Goal: Transaction & Acquisition: Purchase product/service

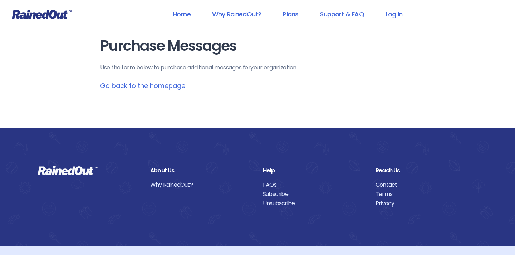
click at [134, 86] on link "Go back to the homepage" at bounding box center [142, 85] width 85 height 9
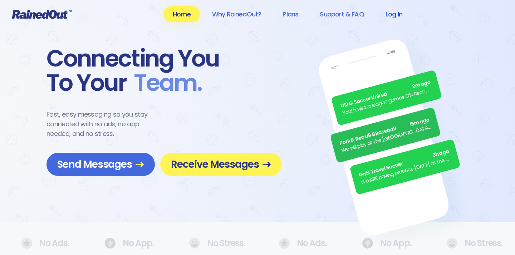
click at [395, 17] on link "Log In" at bounding box center [393, 14] width 35 height 16
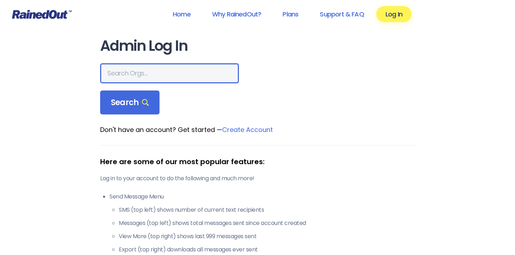
click at [157, 71] on input "text" at bounding box center [169, 73] width 139 height 20
type input "jc sports"
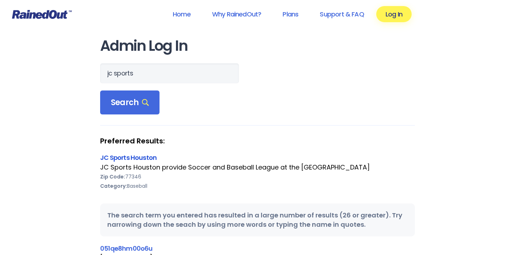
click at [134, 158] on link "JC Sports Houston" at bounding box center [128, 157] width 56 height 9
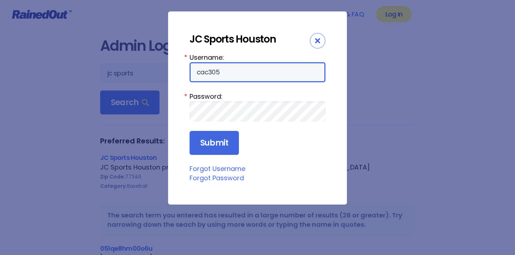
type input "cac305"
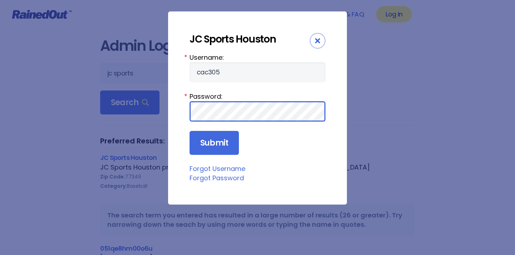
click at [213, 143] on input "Submit" at bounding box center [213, 143] width 49 height 24
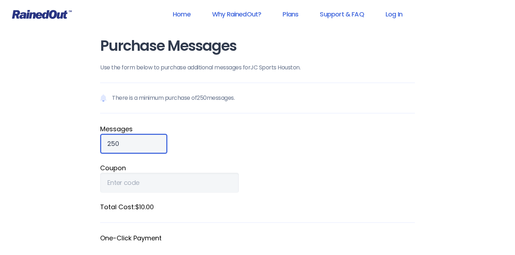
click at [125, 147] on input "250" at bounding box center [133, 144] width 67 height 20
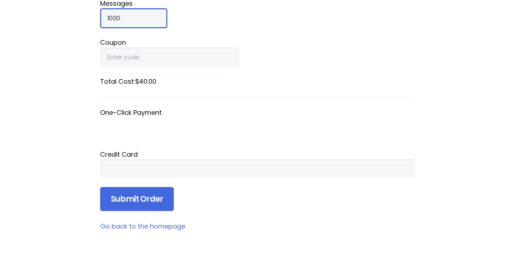
scroll to position [170, 0]
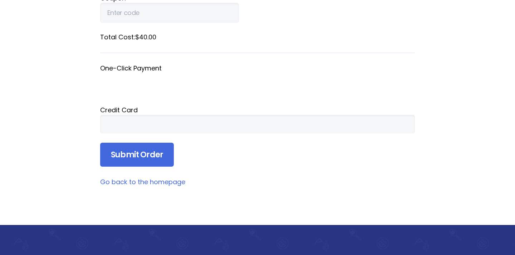
type input "1000"
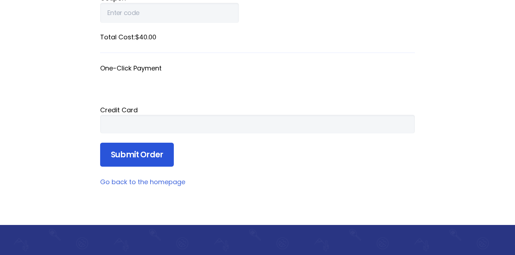
click at [122, 158] on input "Submit Order" at bounding box center [137, 155] width 74 height 24
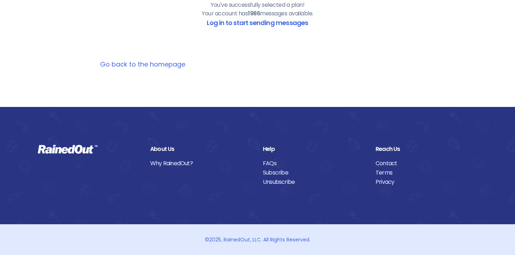
scroll to position [102, 0]
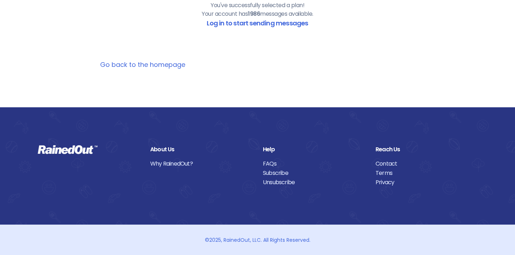
click at [153, 65] on link "Go back to the homepage" at bounding box center [142, 64] width 85 height 9
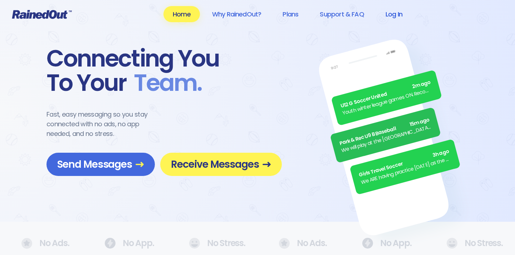
click at [394, 16] on link "Log In" at bounding box center [393, 14] width 35 height 16
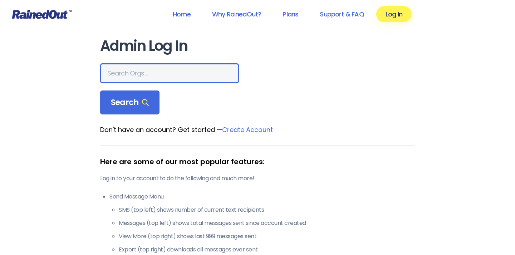
click at [167, 74] on input "text" at bounding box center [169, 73] width 139 height 20
type input "jc sports"
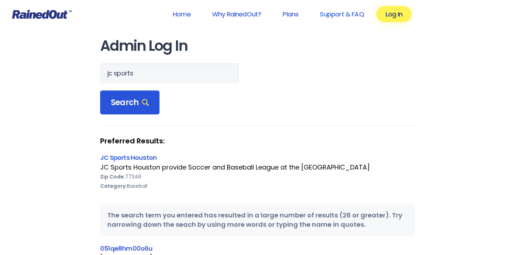
click at [139, 109] on div "Search" at bounding box center [129, 102] width 59 height 24
click at [138, 157] on link "JC Sports Houston" at bounding box center [128, 157] width 56 height 9
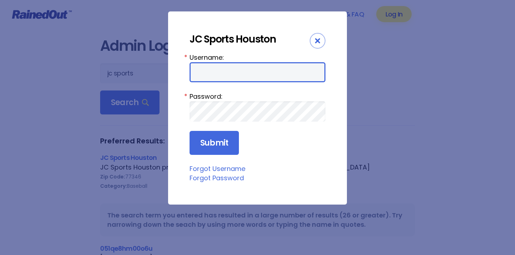
click at [212, 74] on input "Username:" at bounding box center [257, 72] width 136 height 20
type input "cac305"
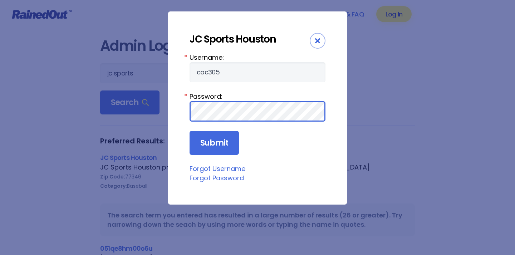
click at [213, 143] on input "Submit" at bounding box center [213, 143] width 49 height 24
